Goal: Task Accomplishment & Management: Use online tool/utility

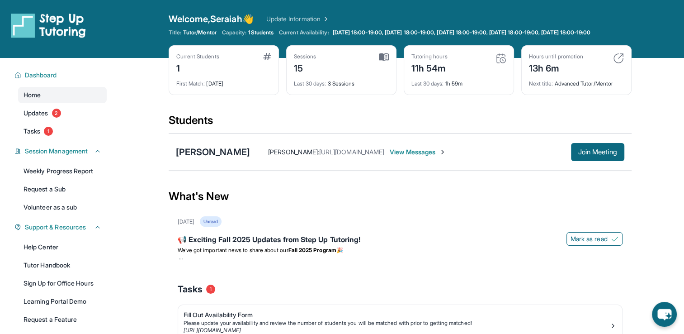
click at [647, 111] on main "Current Students 1 First Match : [DATE] Sessions 15 Last 30 days : 3 Sessions T…" at bounding box center [400, 232] width 568 height 348
click at [597, 155] on span "Join Meeting" at bounding box center [597, 151] width 39 height 5
click at [205, 158] on div "[PERSON_NAME]" at bounding box center [213, 152] width 74 height 13
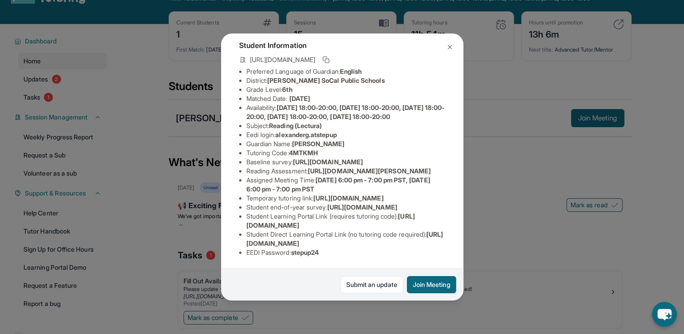
scroll to position [172, 0]
drag, startPoint x: 312, startPoint y: 92, endPoint x: 319, endPoint y: 99, distance: 9.9
click at [319, 166] on li "Reading Assessment : [URL][DOMAIN_NAME][PERSON_NAME]" at bounding box center [345, 170] width 199 height 9
copy span "[URL][DOMAIN_NAME]"
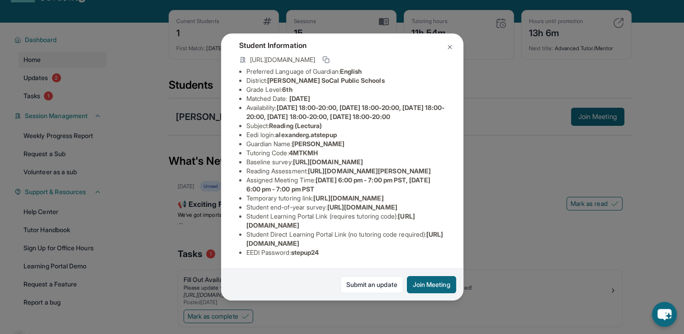
scroll to position [112, 0]
drag, startPoint x: 246, startPoint y: 125, endPoint x: 277, endPoint y: 128, distance: 31.4
drag, startPoint x: 277, startPoint y: 128, endPoint x: 245, endPoint y: 125, distance: 32.2
click at [245, 125] on ul "Preferred Language of Guardian: English District: [PERSON_NAME] SoCal Public Sc…" at bounding box center [342, 162] width 206 height 190
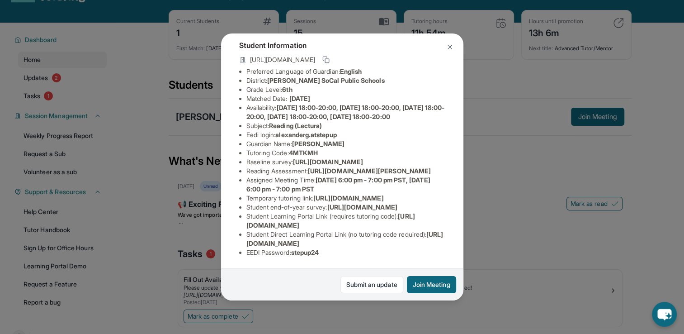
scroll to position [112, 327]
drag, startPoint x: 246, startPoint y: 125, endPoint x: 458, endPoint y: 147, distance: 212.7
click at [458, 147] on div "[PERSON_NAME] Guardian: [PERSON_NAME] Student Information [URL][DOMAIN_NAME] Pr…" at bounding box center [342, 166] width 242 height 267
copy span "[URL][DOMAIN_NAME]"
click at [450, 48] on img at bounding box center [449, 46] width 7 height 7
